Goal: Navigation & Orientation: Go to known website

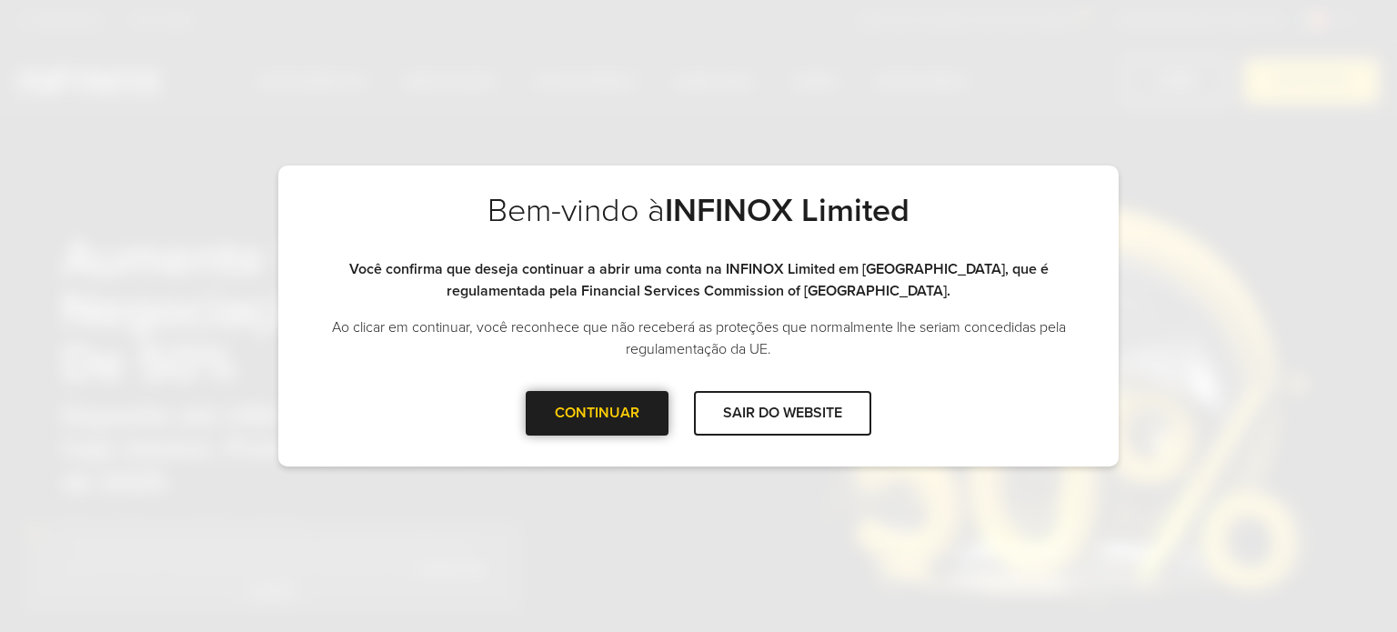
click at [598, 413] on div at bounding box center [598, 413] width 0 height 0
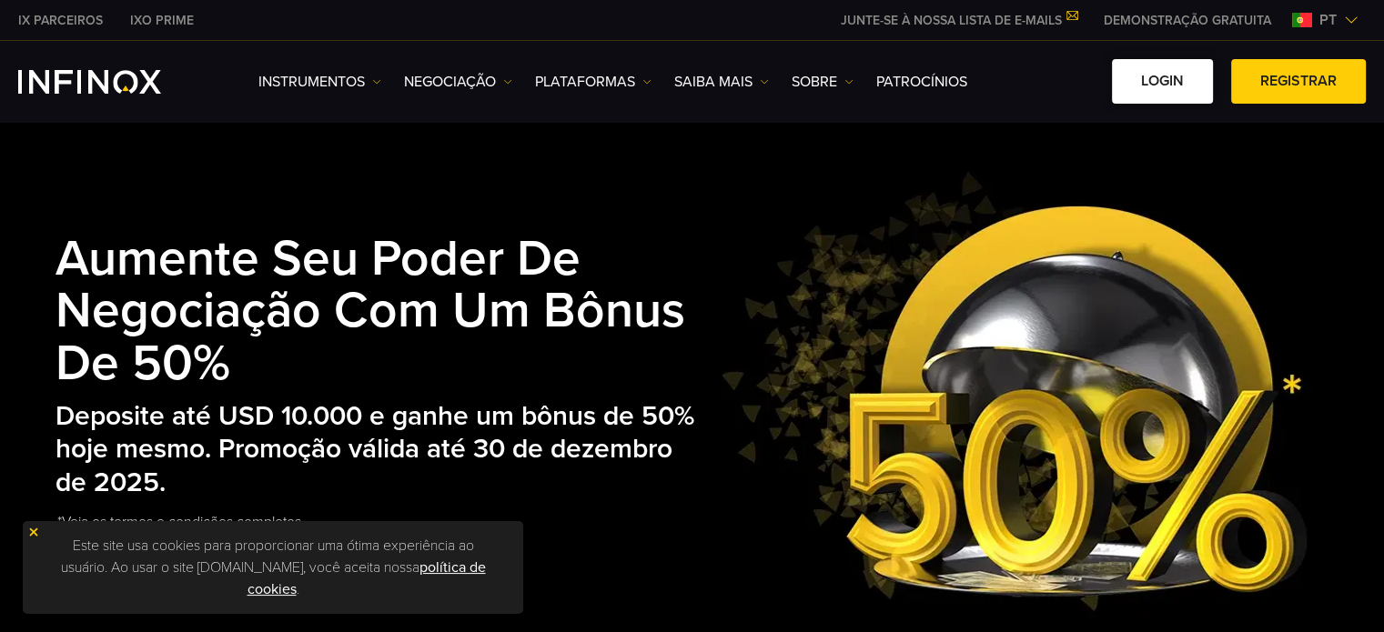
click at [1172, 90] on link "Login" at bounding box center [1162, 81] width 101 height 45
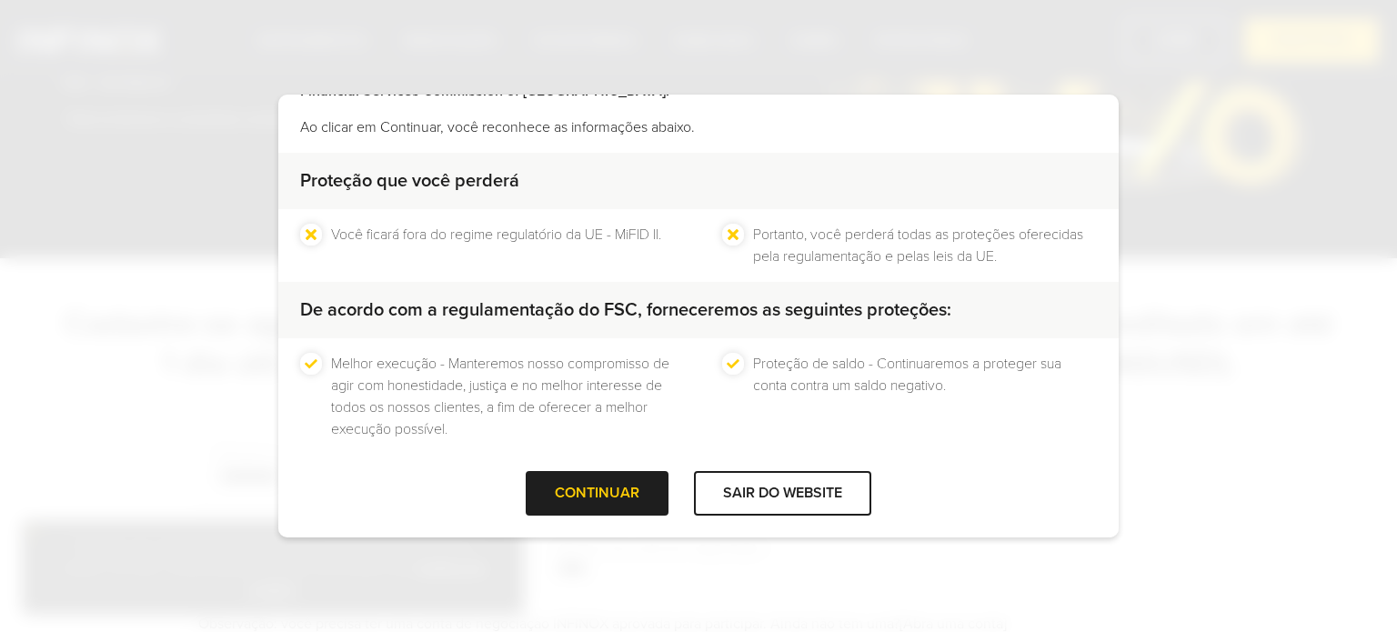
scroll to position [137, 0]
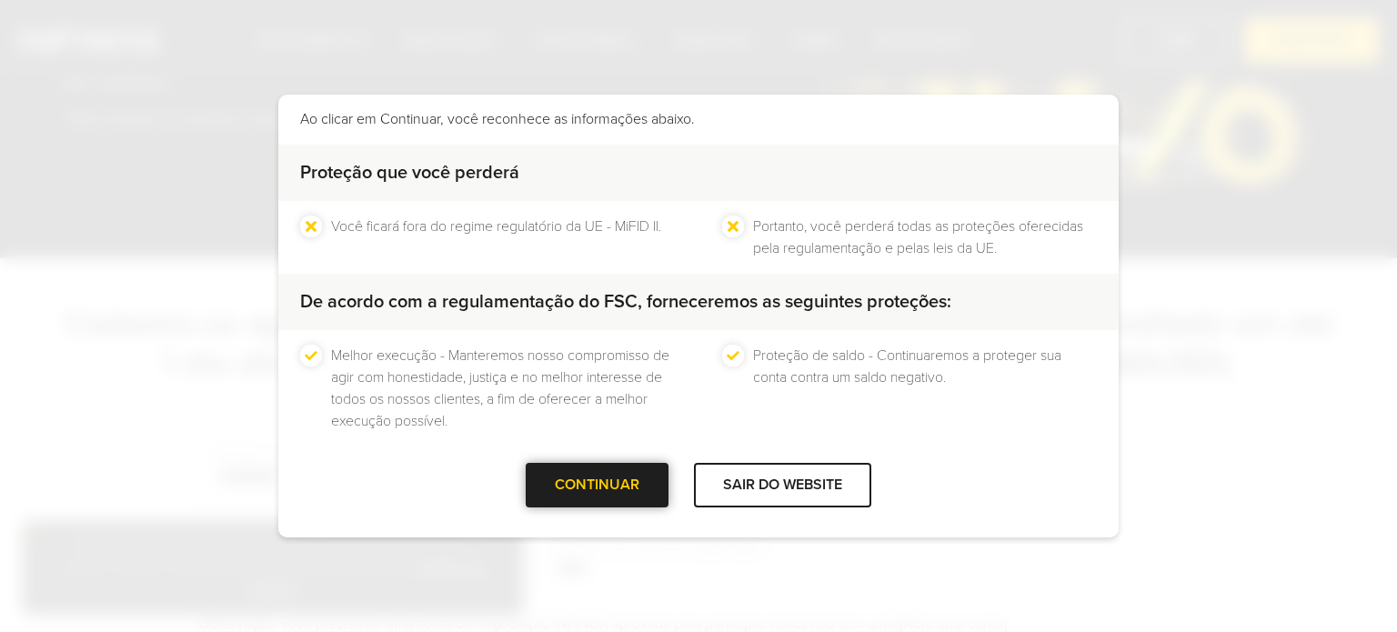
click at [598, 486] on div at bounding box center [598, 486] width 0 height 0
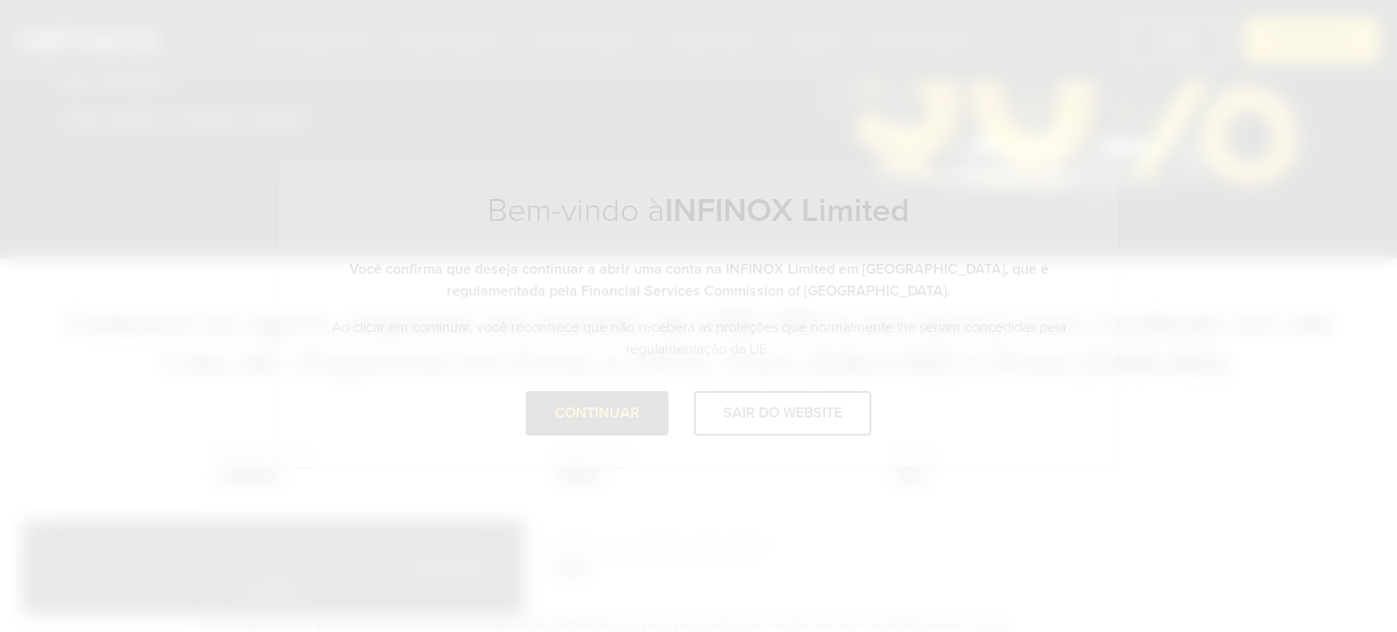
scroll to position [0, 0]
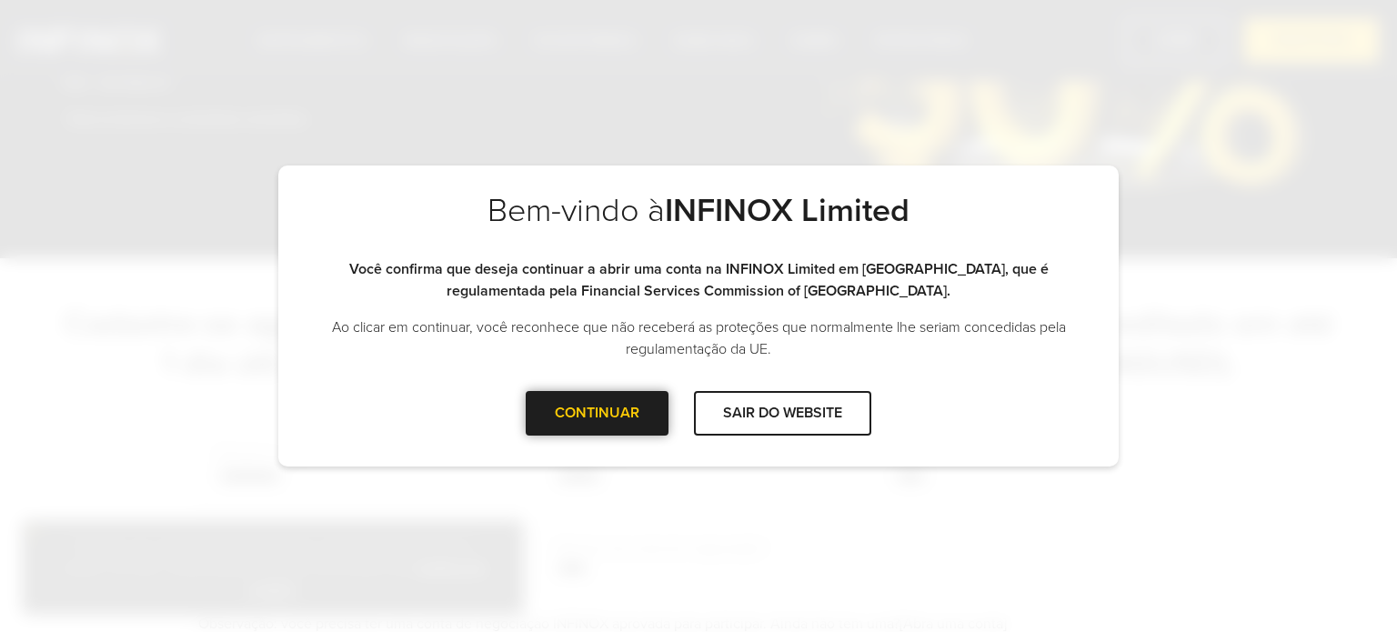
click at [598, 413] on div at bounding box center [598, 413] width 0 height 0
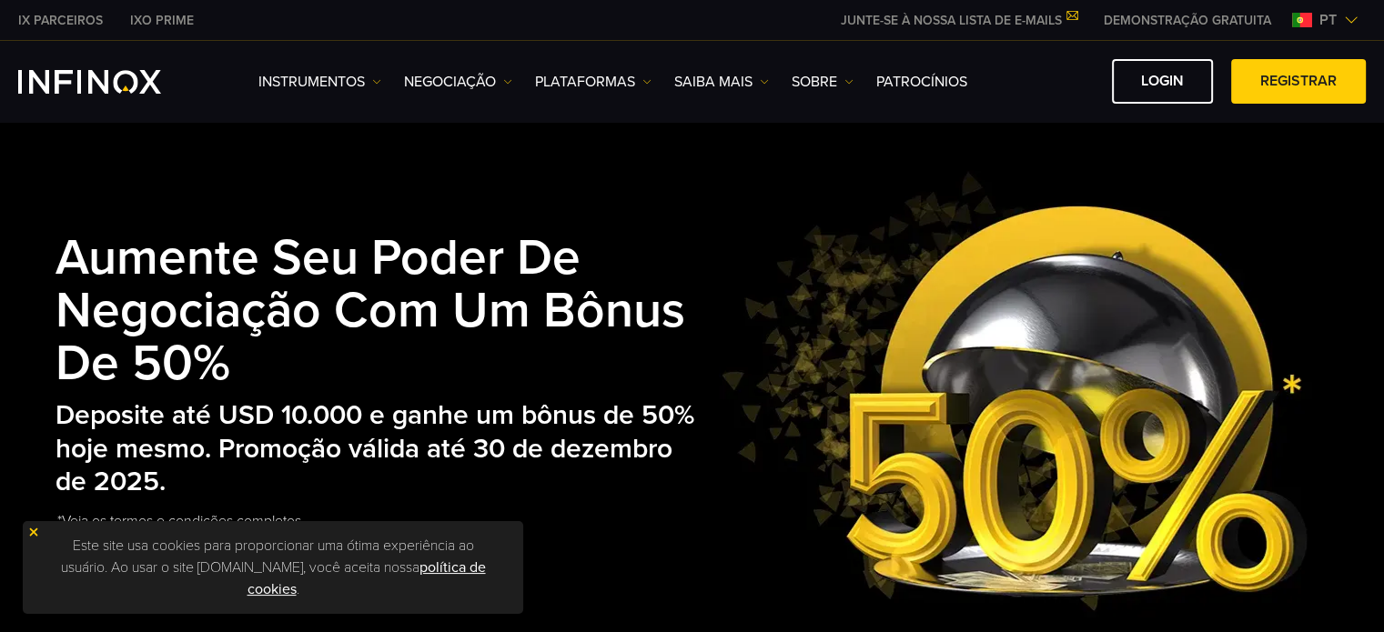
click at [597, 172] on div "Aumente seu poder de negociação com um bônus de 50% Deposite até USD 10.000 e g…" at bounding box center [692, 391] width 1274 height 451
